Goal: Navigation & Orientation: Find specific page/section

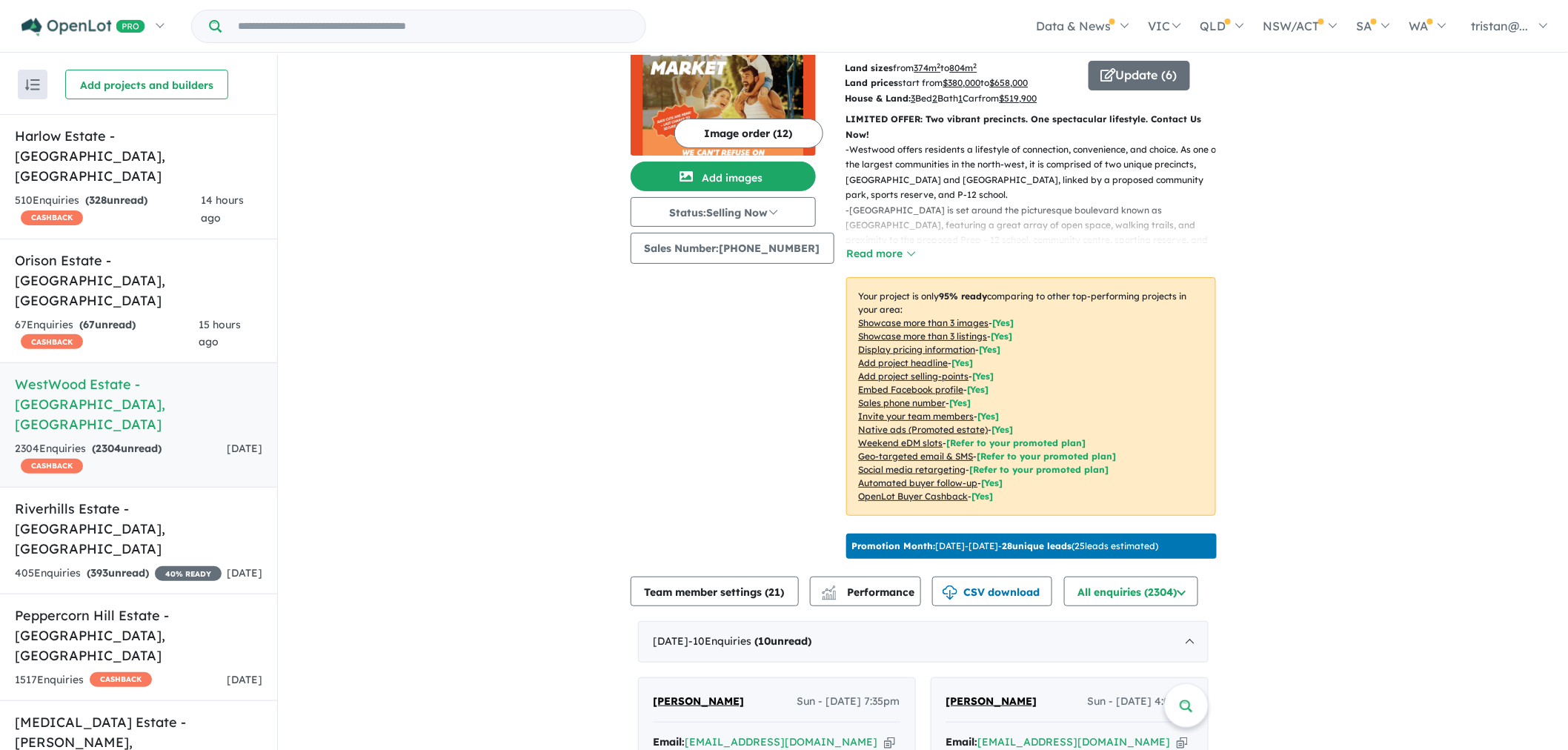
scroll to position [165, 0]
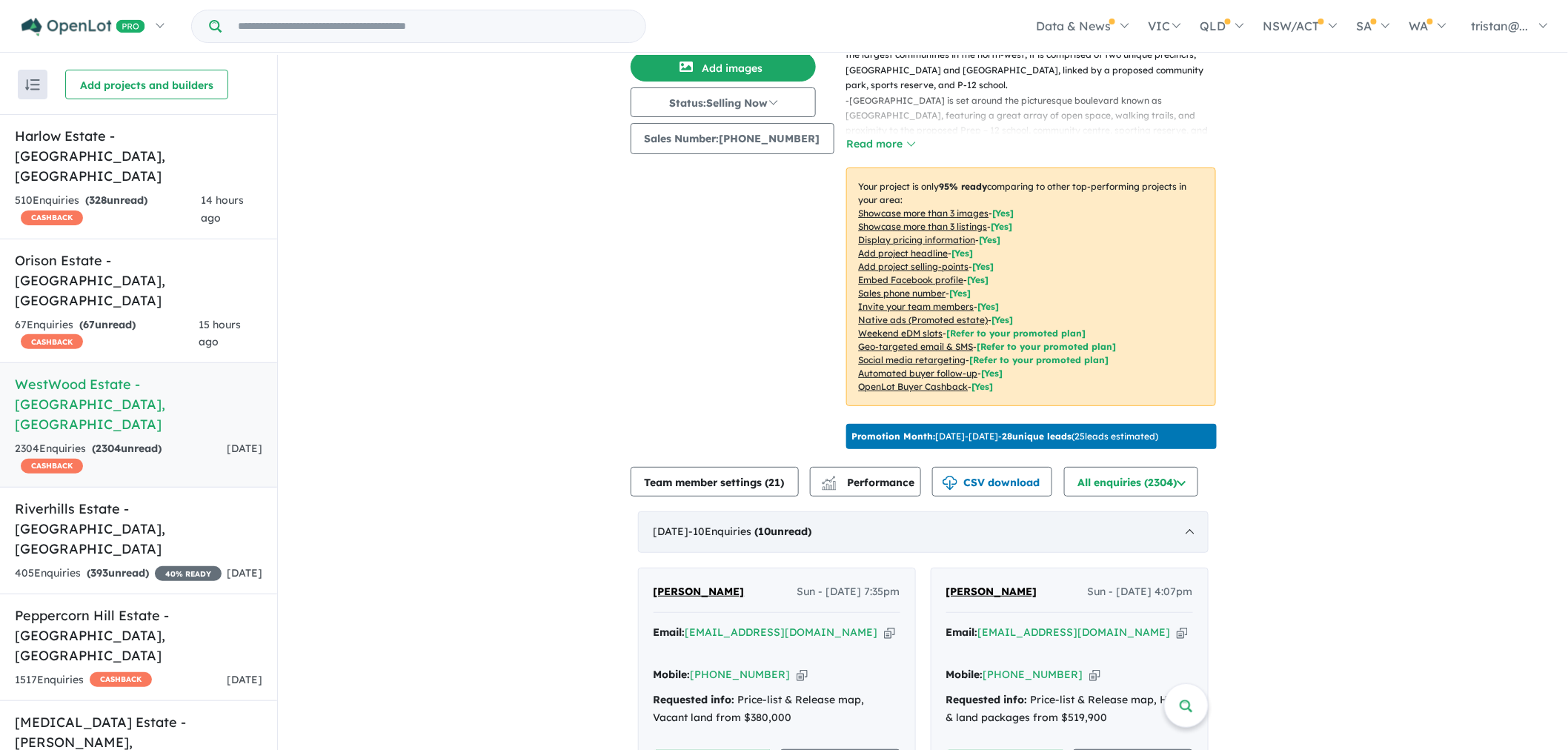
click at [702, 513] on div "September 2025 - 10 Enquir ies ( 10 unread)" at bounding box center [923, 532] width 570 height 42
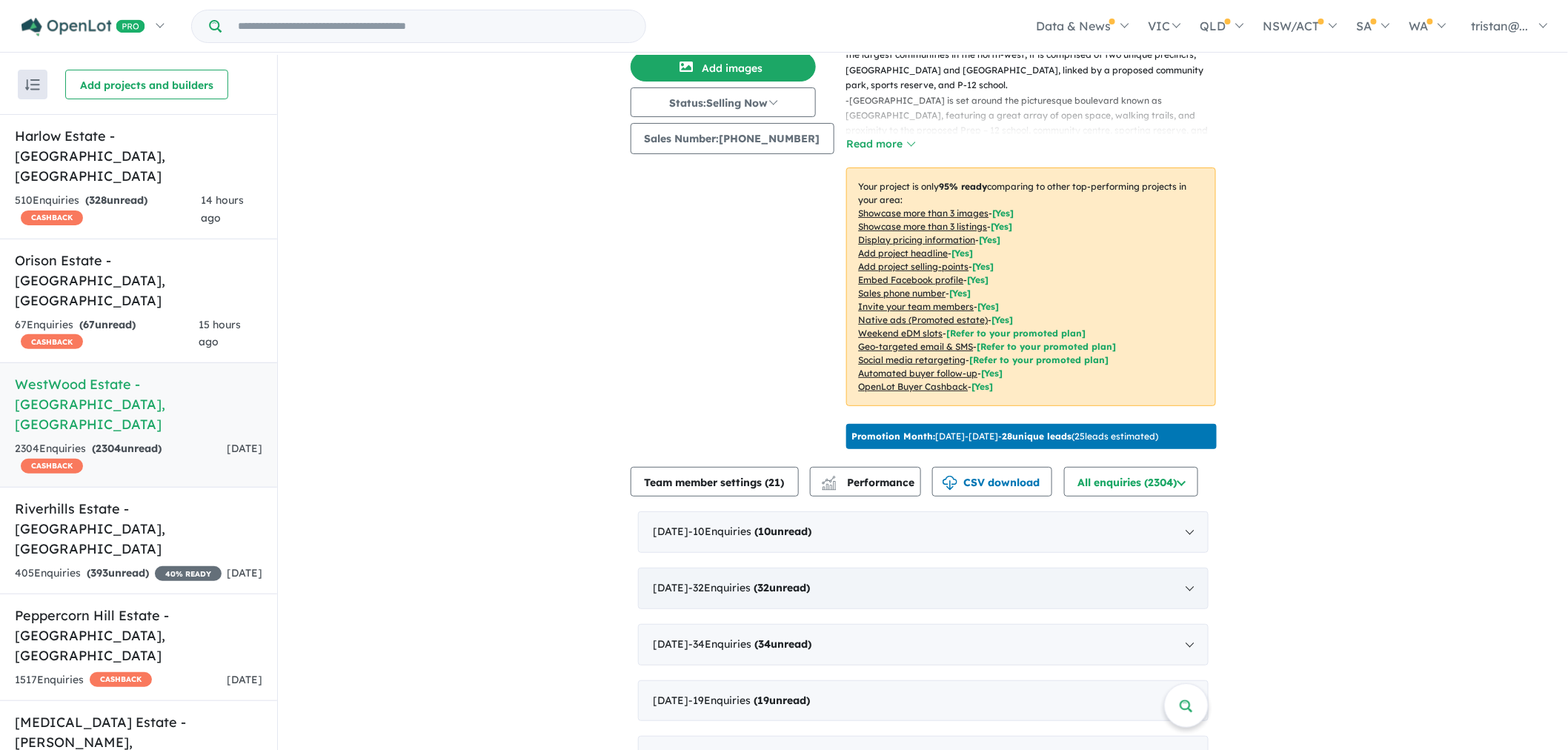
click at [722, 580] on span "- 32 Enquir ies ( 32 unread)" at bounding box center [750, 587] width 121 height 13
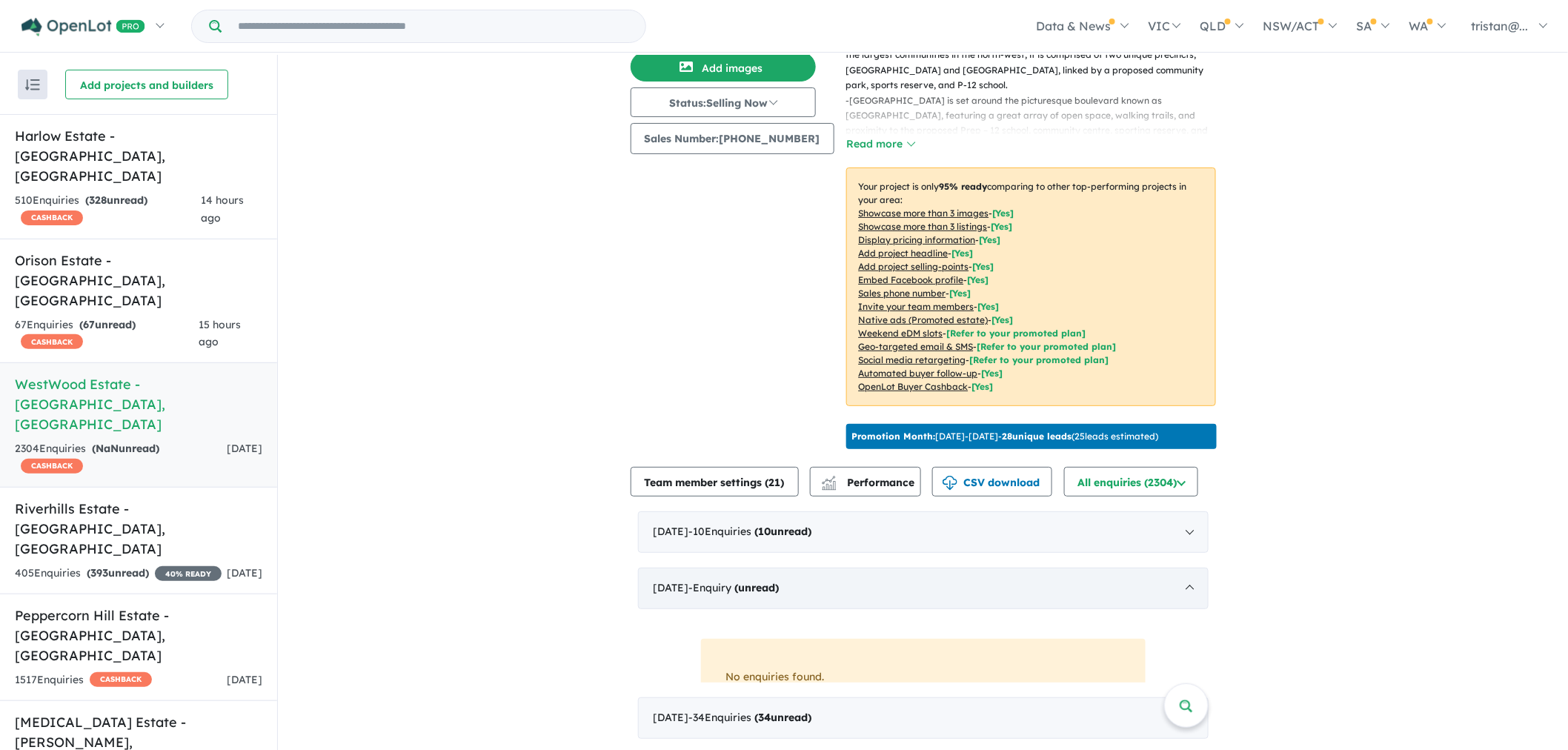
scroll to position [2, 0]
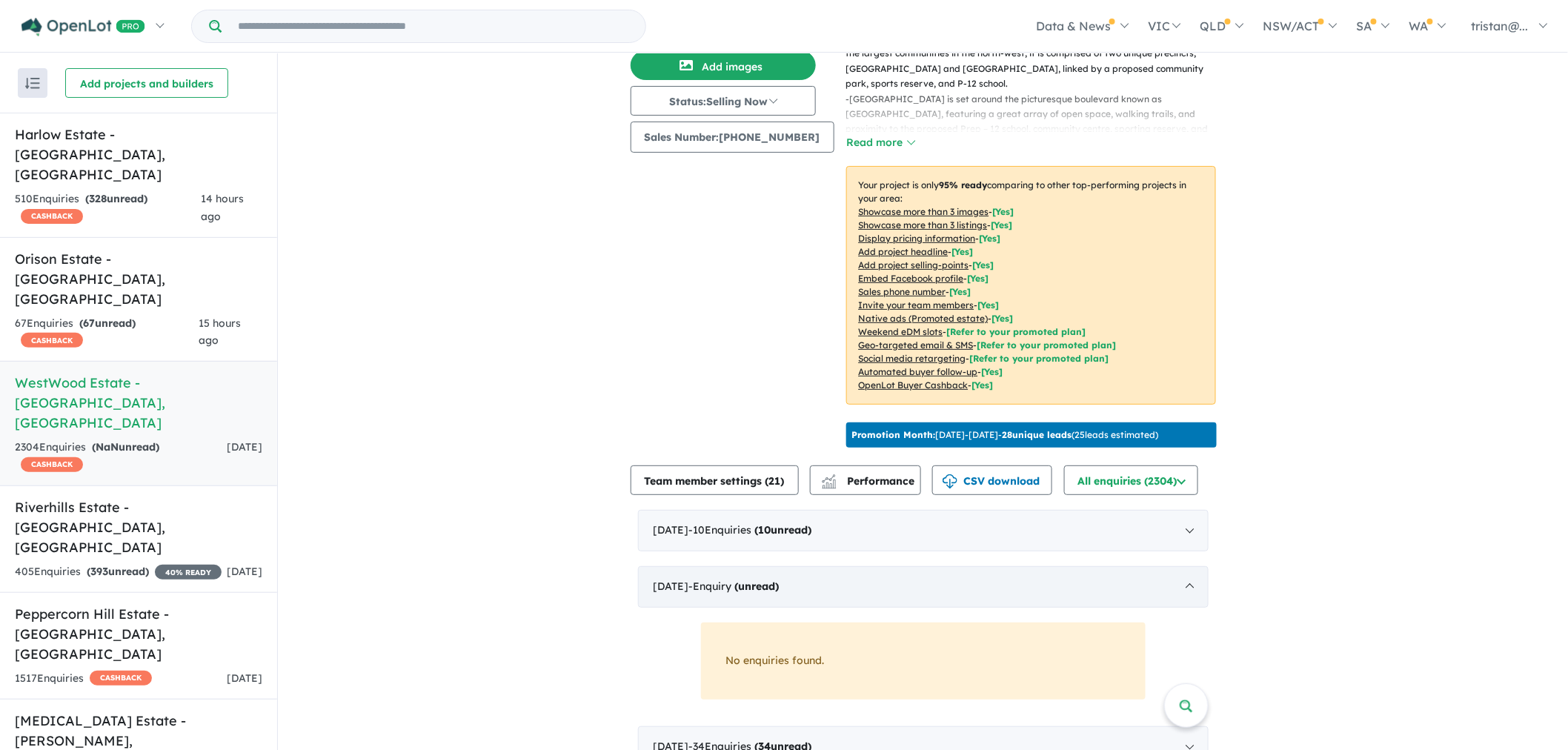
click at [689, 573] on div "August 2025 - Enquir y ( unread)" at bounding box center [923, 587] width 570 height 42
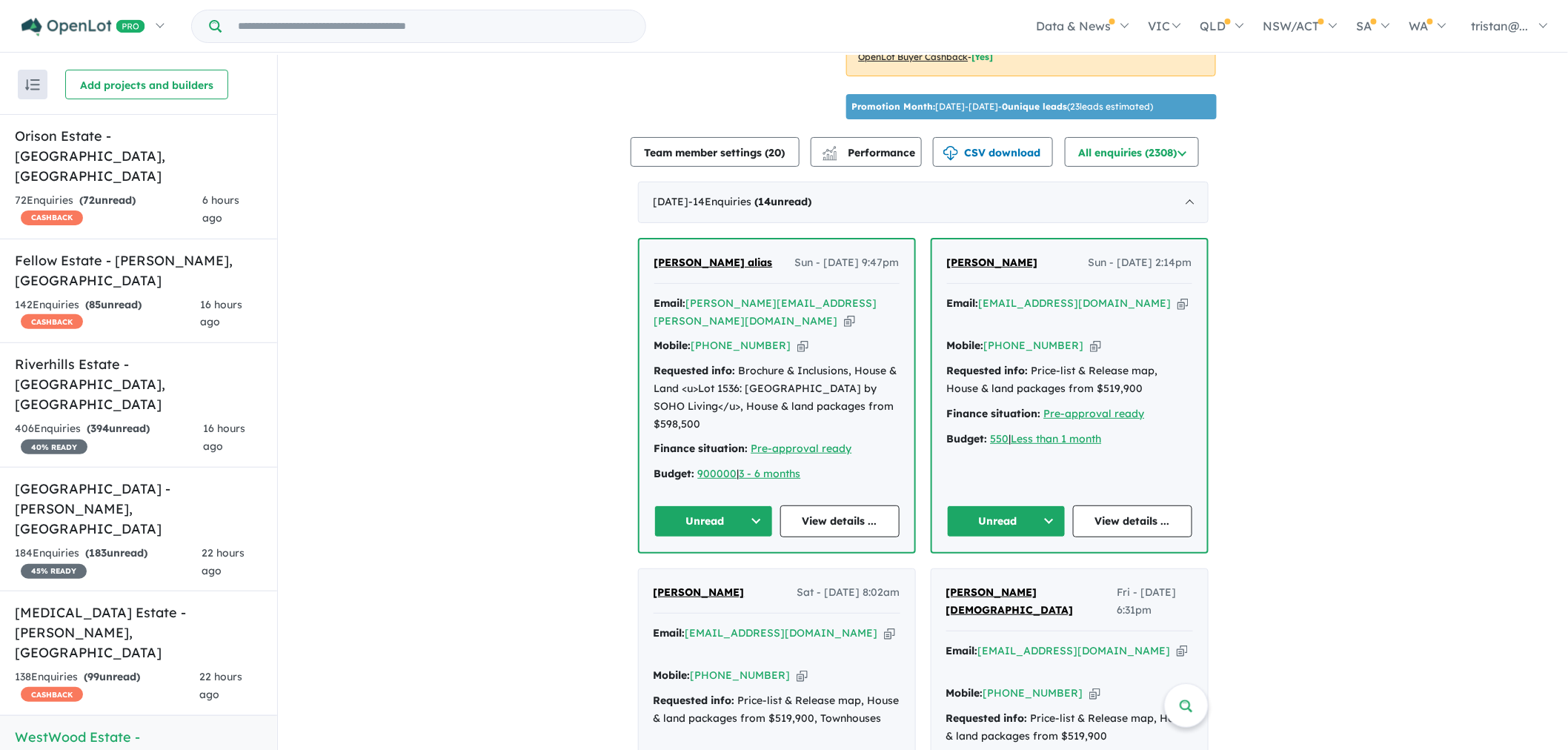
scroll to position [494, 0]
click at [995, 185] on div "September 2025 - 14 Enquir ies ( 14 unread)" at bounding box center [923, 203] width 570 height 42
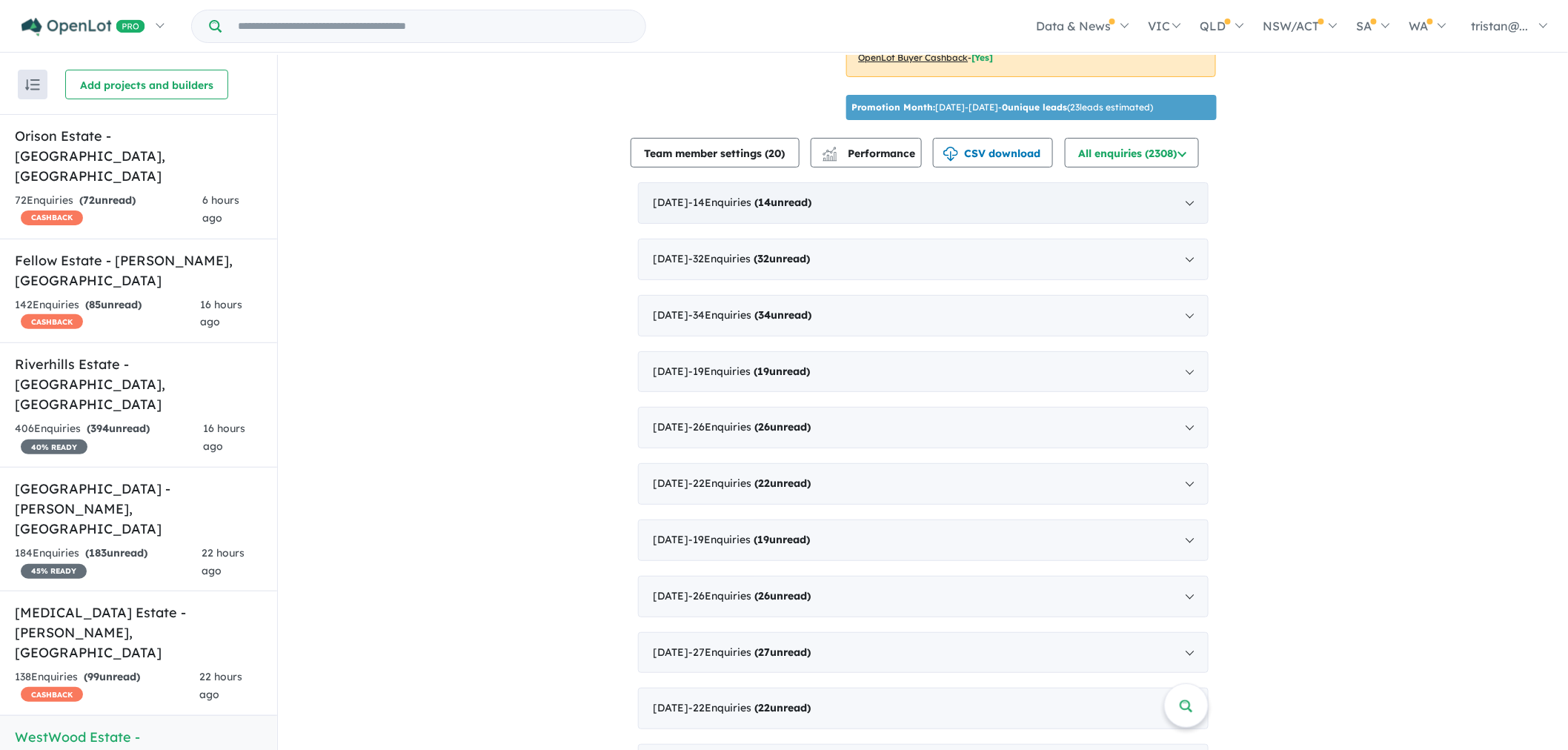
click at [883, 189] on div "September 2025 - 14 Enquir ies ( 14 unread)" at bounding box center [923, 203] width 570 height 42
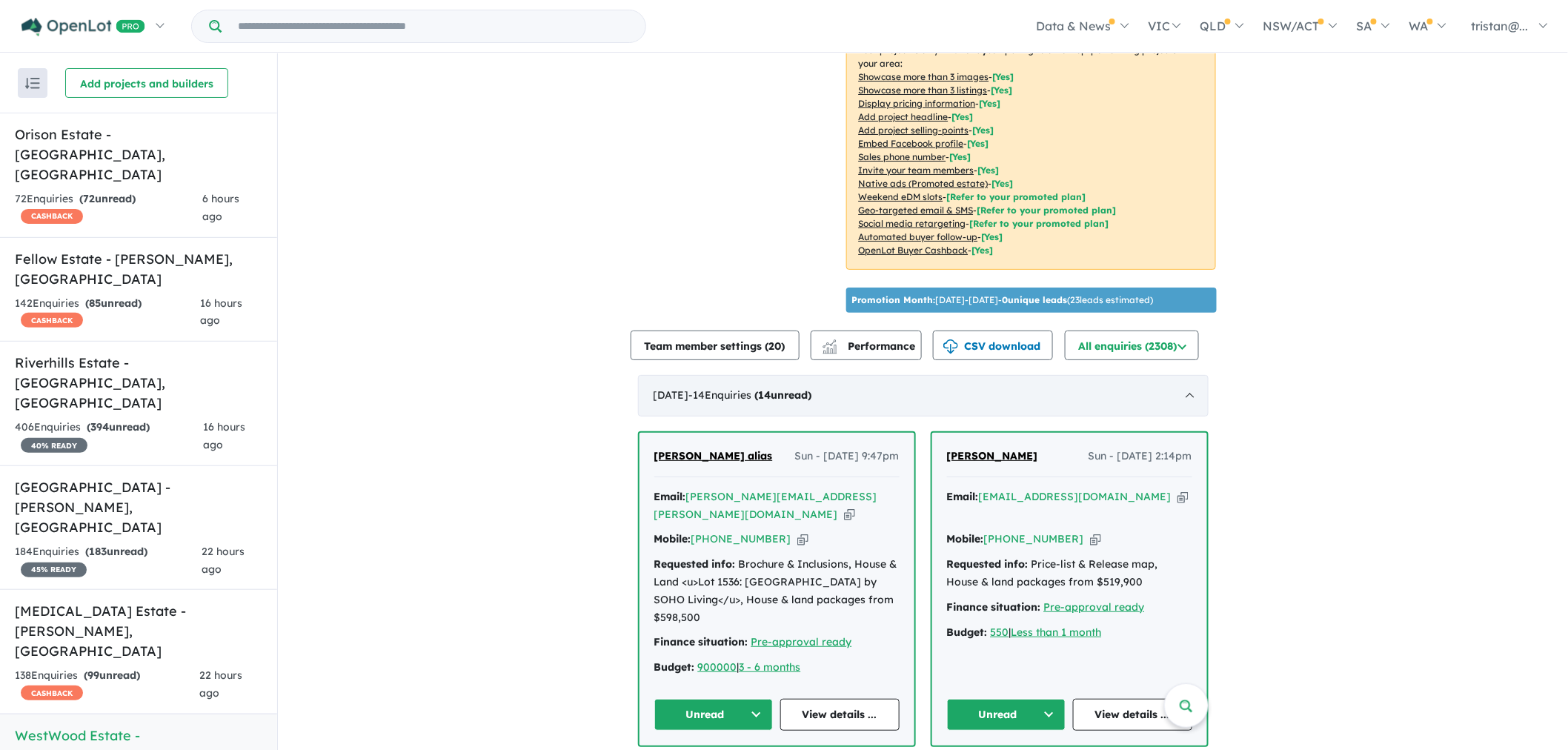
scroll to position [329, 0]
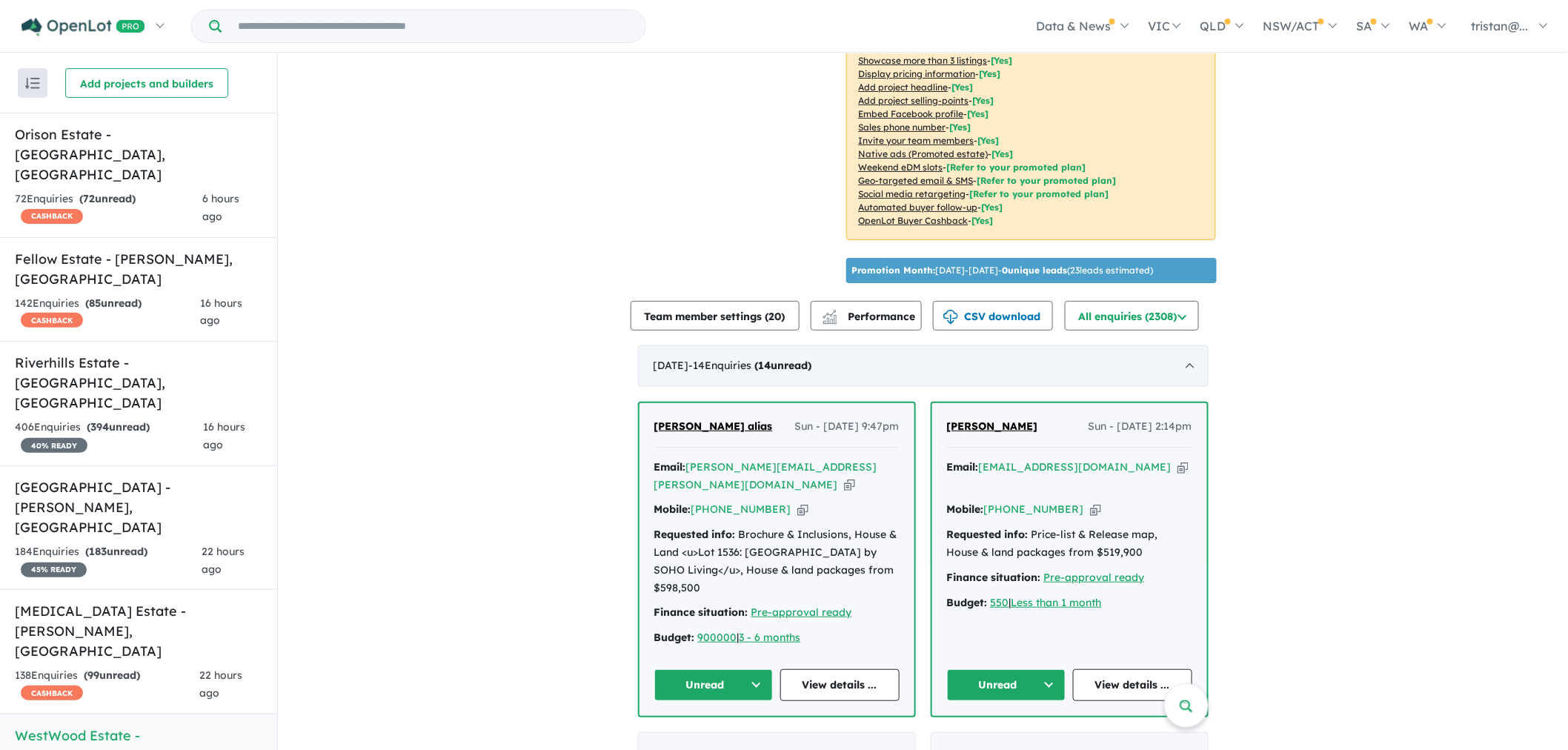
click at [941, 345] on div "September 2025 - 14 Enquir ies ( 14 unread)" at bounding box center [923, 366] width 570 height 42
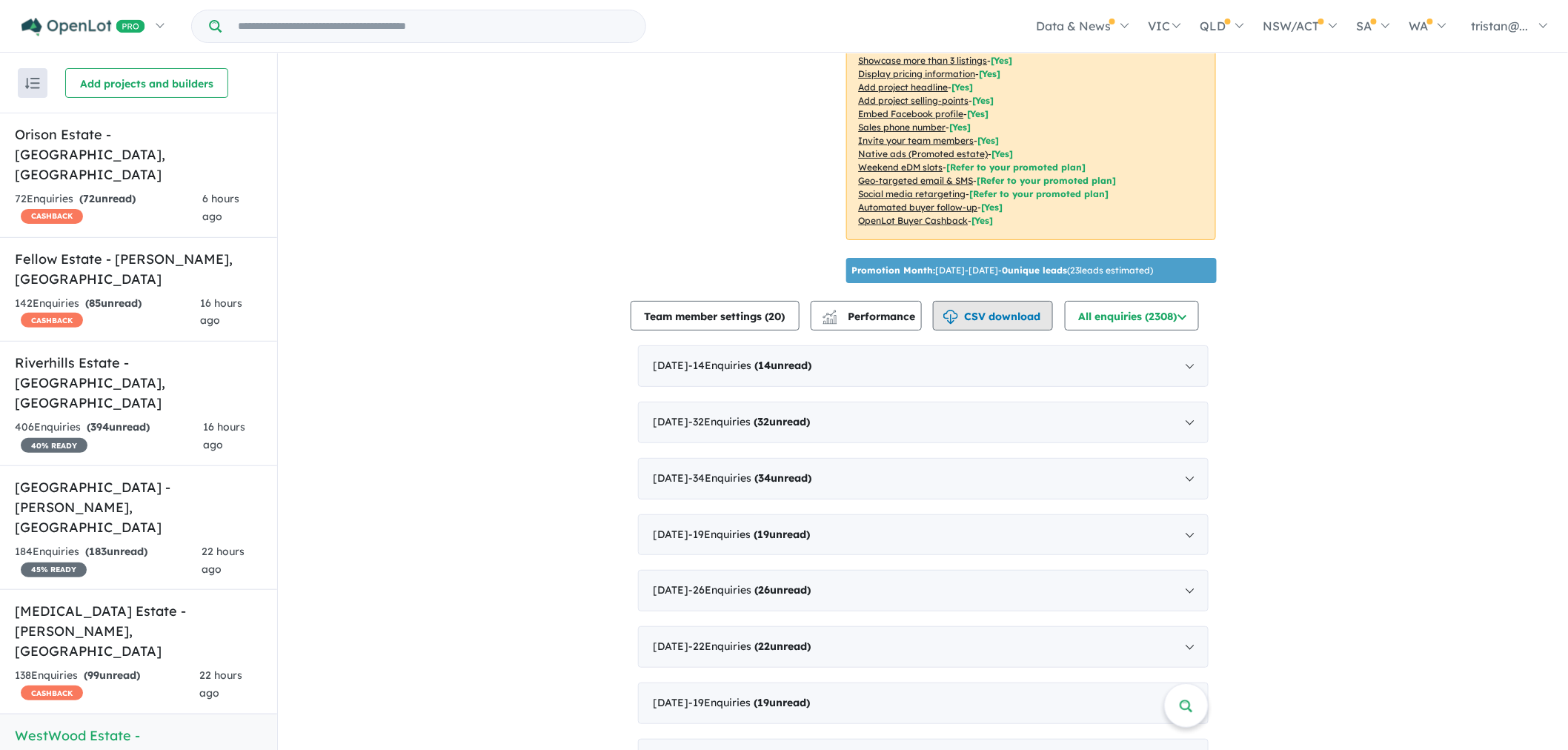
click at [1004, 312] on button "CSV download" at bounding box center [993, 315] width 120 height 30
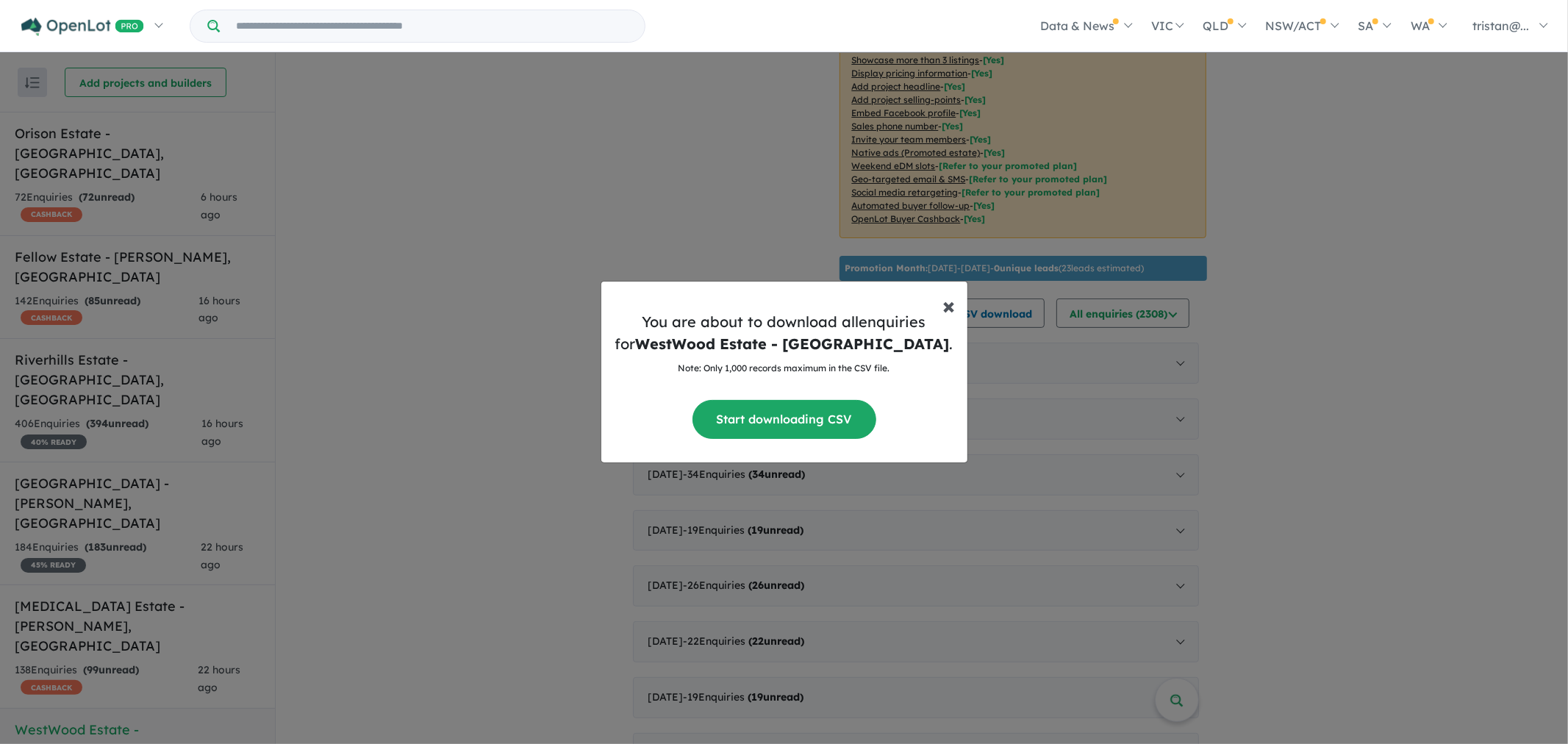
click at [941, 301] on button "× Close" at bounding box center [949, 299] width 36 height 35
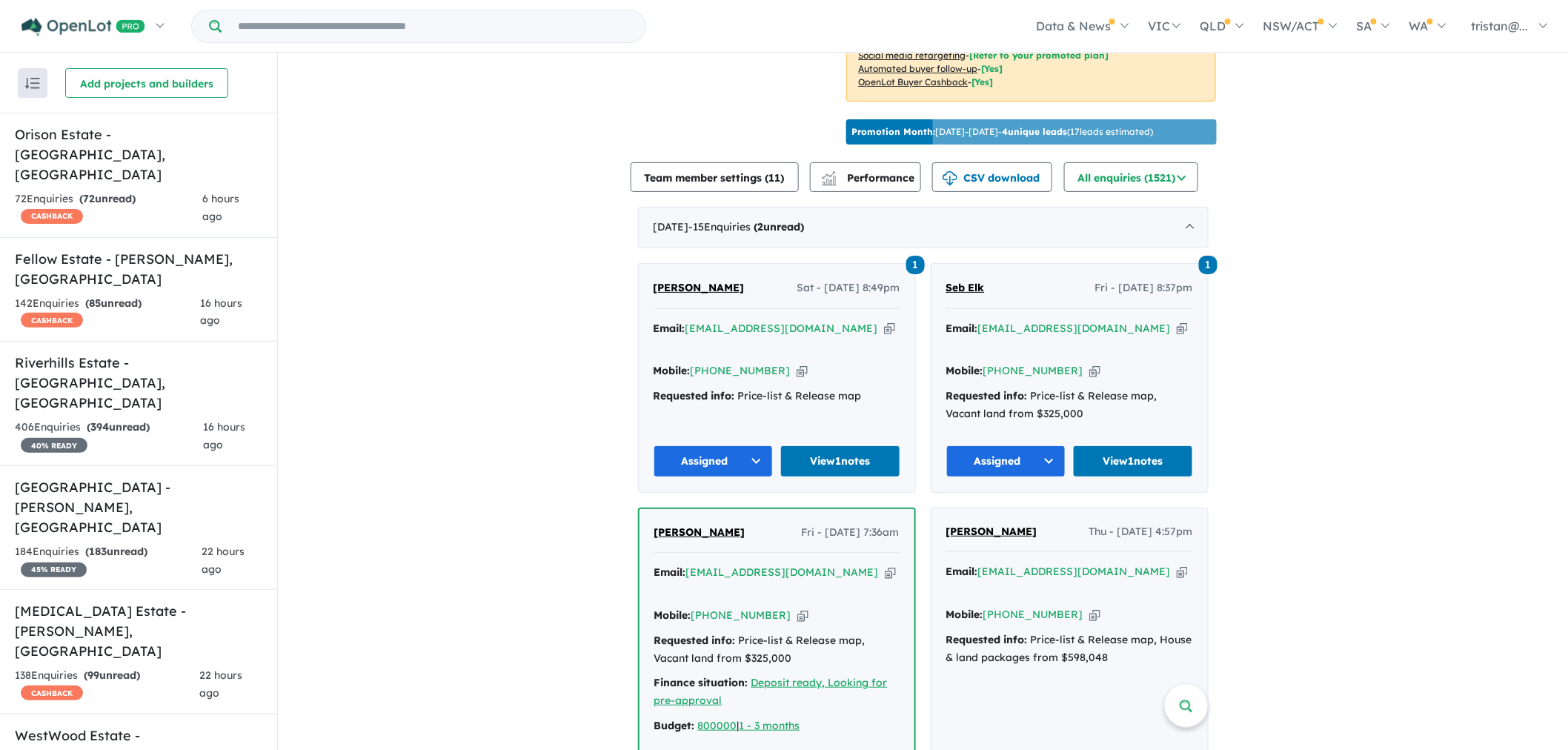
scroll to position [759, 0]
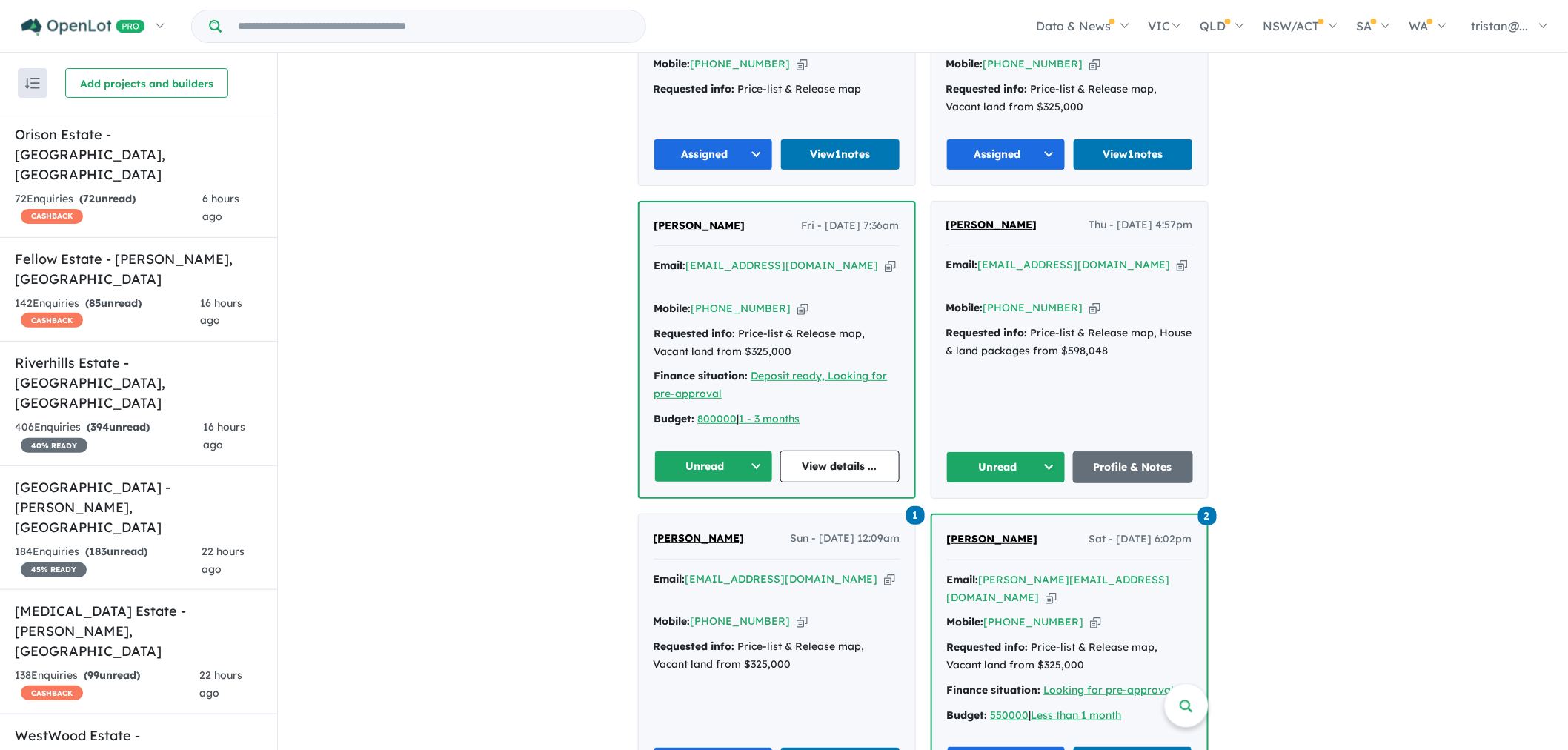
click at [742, 152] on button "Assigned" at bounding box center [713, 155] width 120 height 32
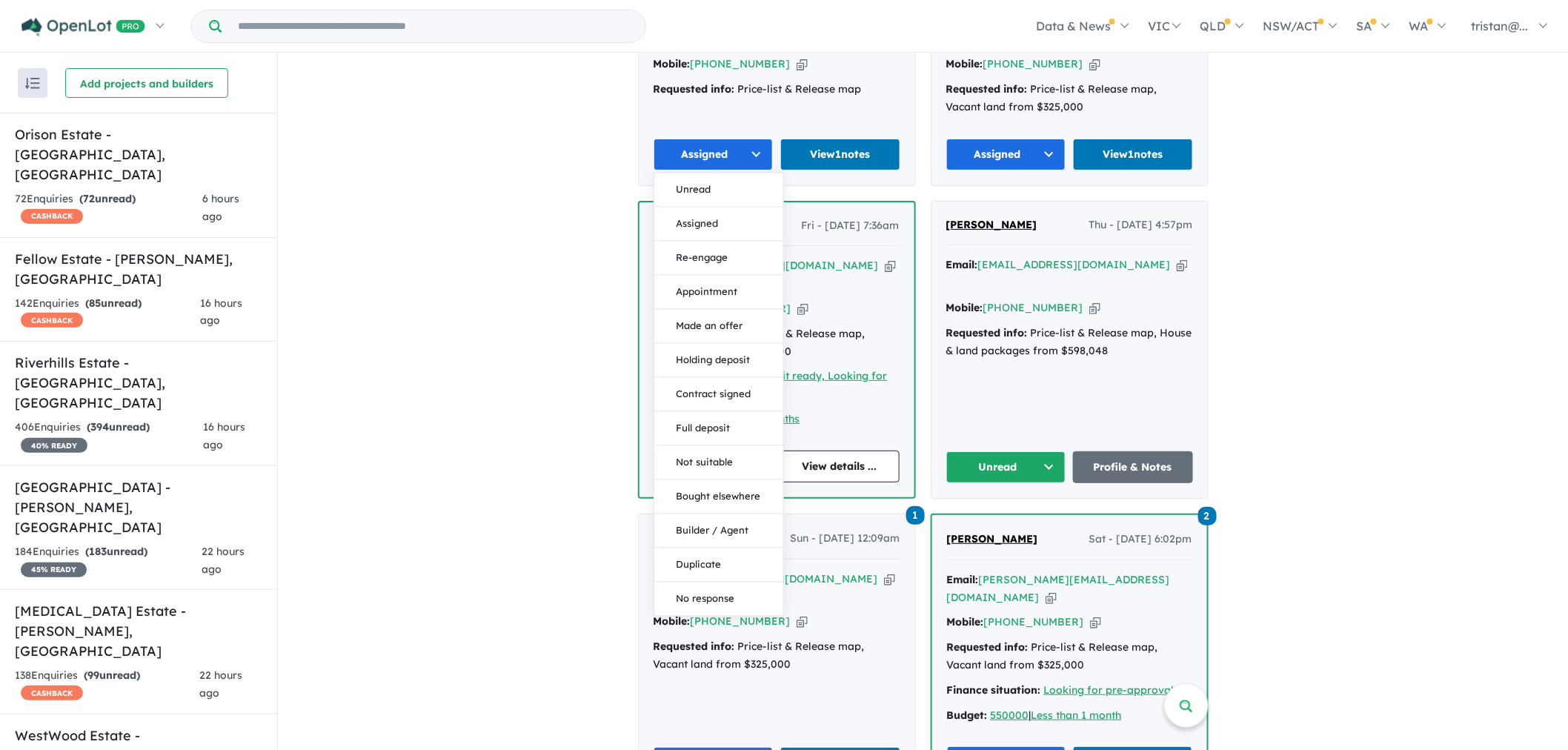
click at [751, 147] on button "Assigned" at bounding box center [713, 155] width 120 height 32
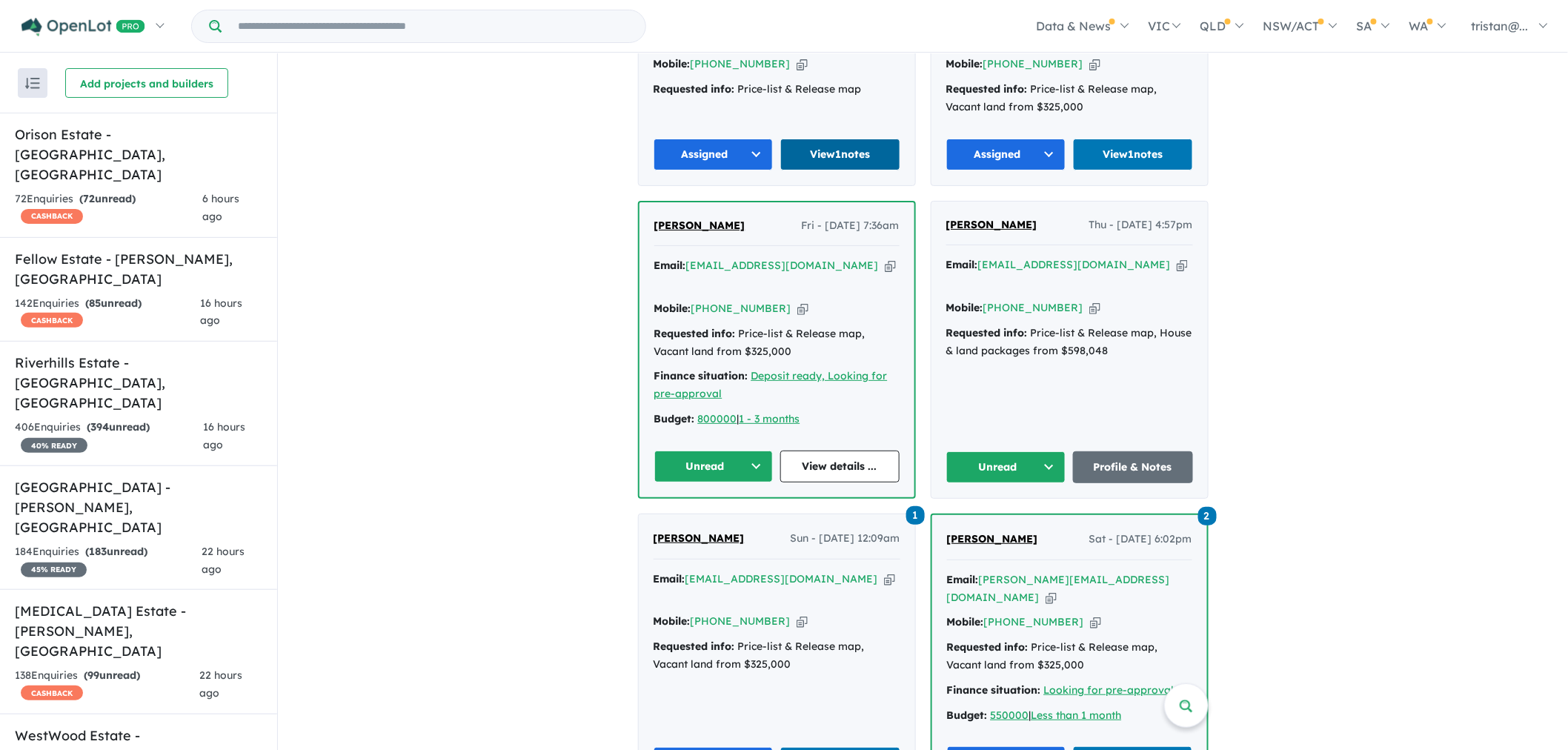
click at [812, 146] on link "View 1 notes" at bounding box center [840, 155] width 120 height 32
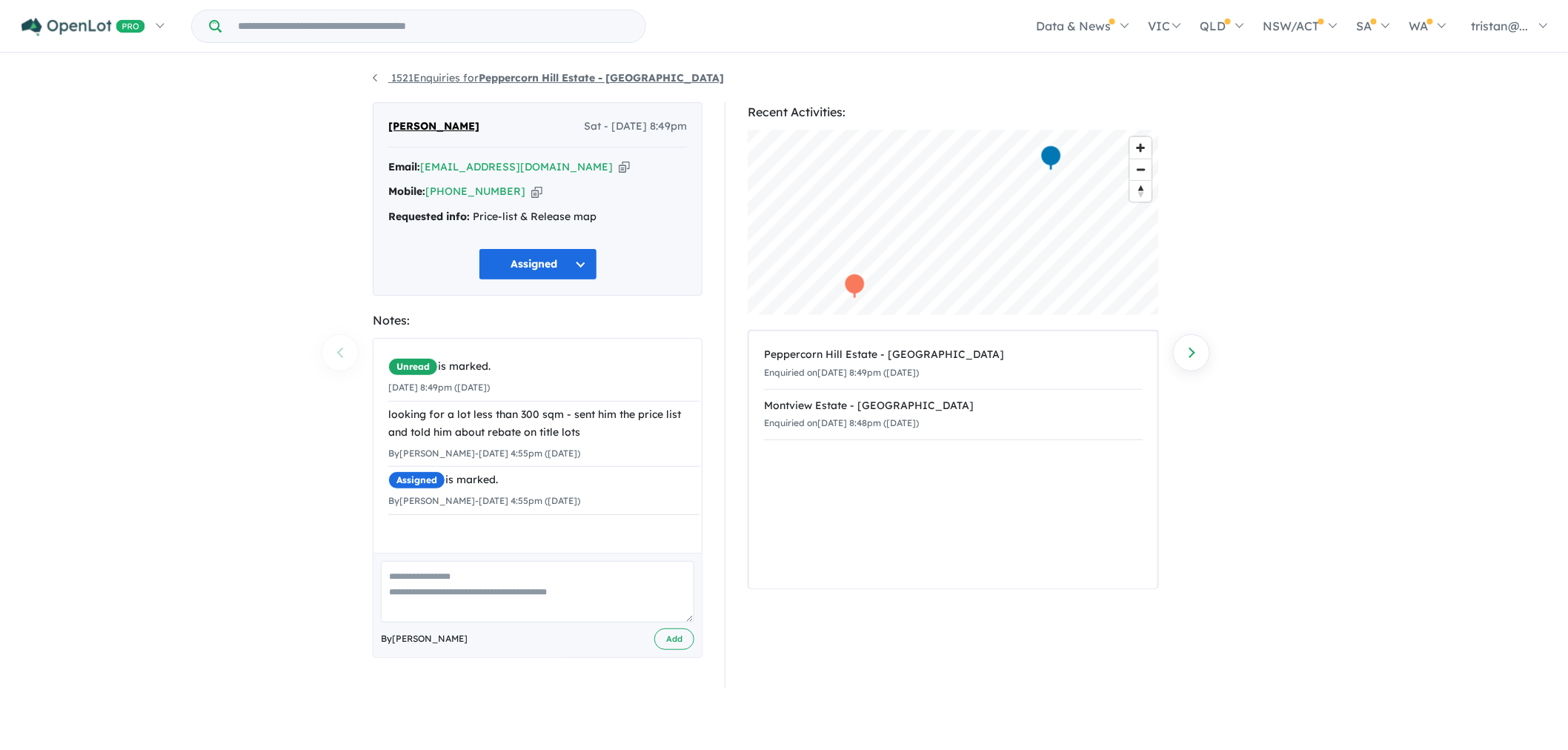
click at [374, 75] on link "1521 Enquiries for Peppercorn Hill Estate - [GEOGRAPHIC_DATA]" at bounding box center [547, 77] width 351 height 13
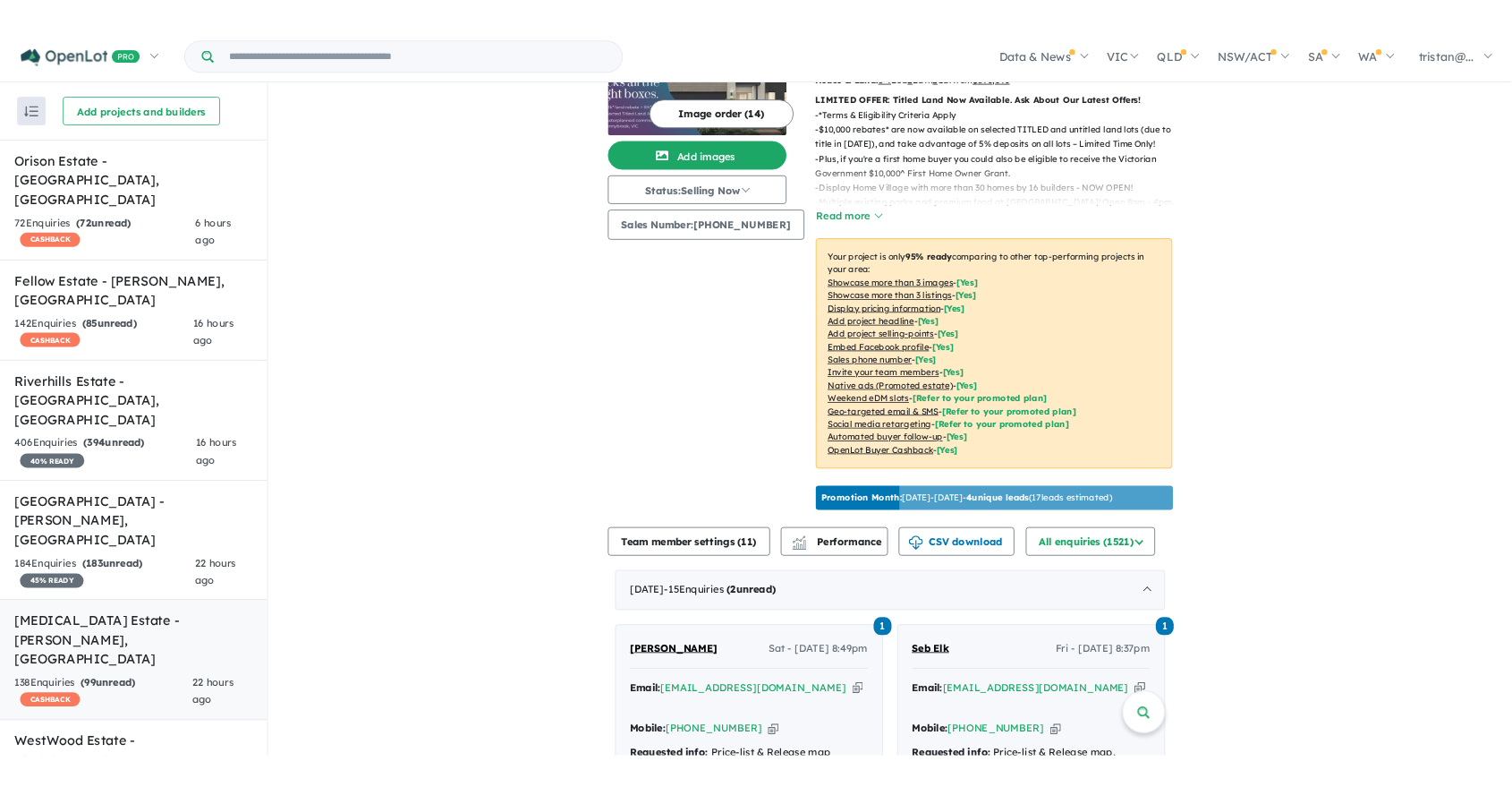
scroll to position [122, 0]
